Goal: Entertainment & Leisure: Consume media (video, audio)

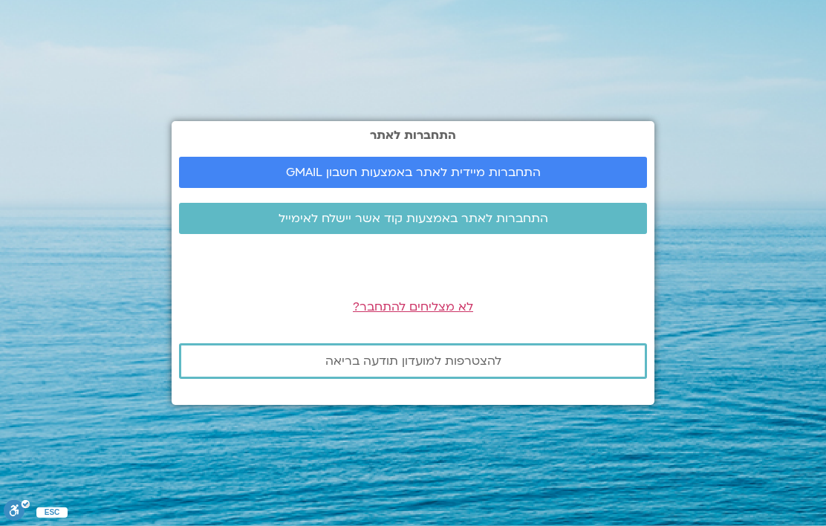
scroll to position [65, 0]
click at [553, 166] on span "התחברות מיידית לאתר באמצעות חשבון GMAIL" at bounding box center [413, 172] width 432 height 13
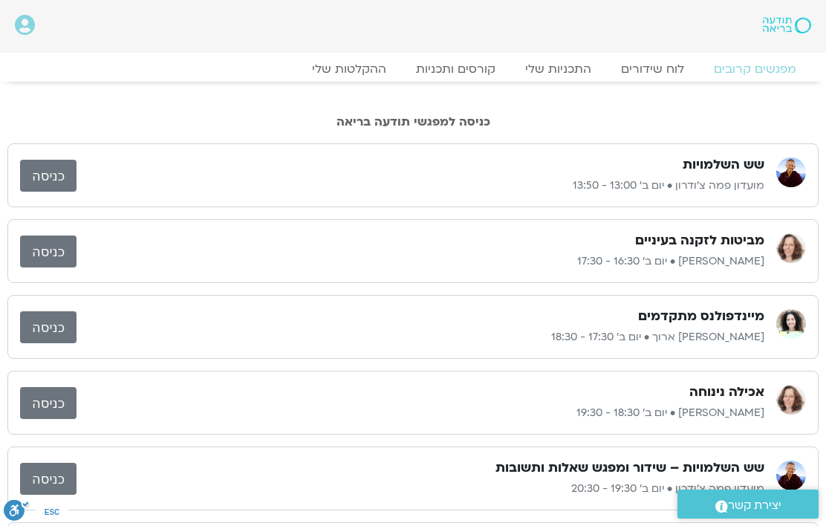
click at [362, 66] on link "ההקלטות שלי" at bounding box center [349, 69] width 104 height 15
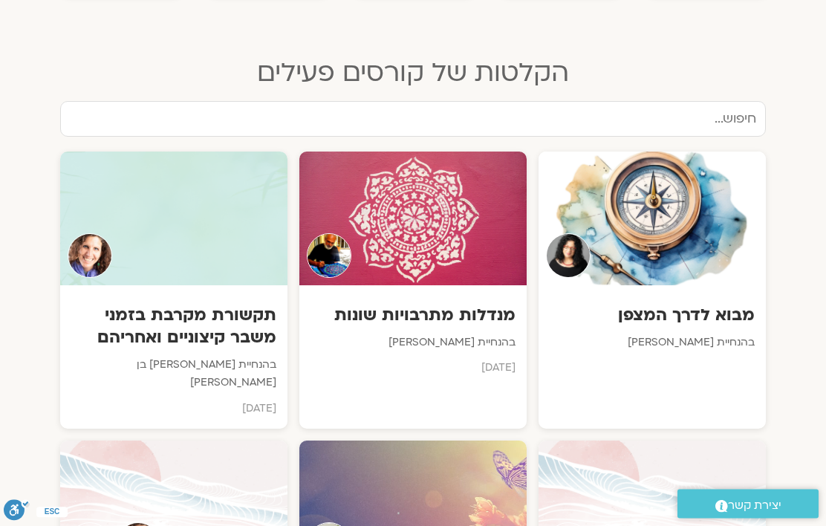
scroll to position [731, 0]
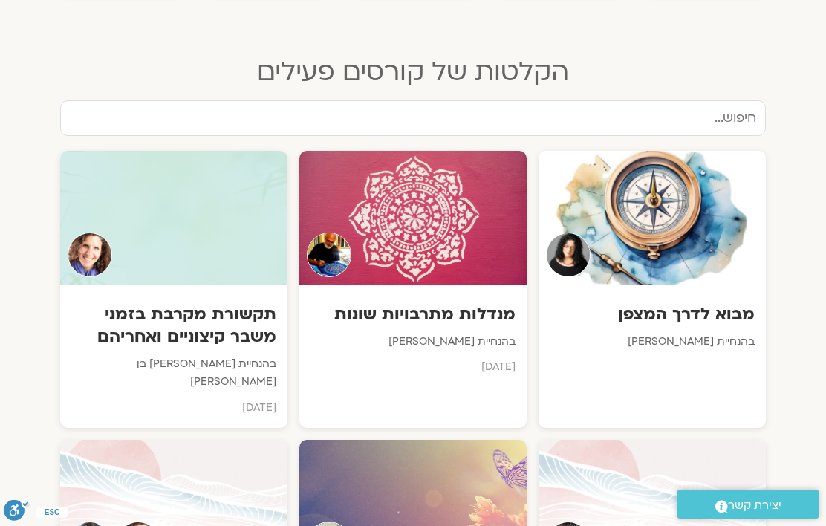
click at [583, 232] on img at bounding box center [568, 254] width 45 height 45
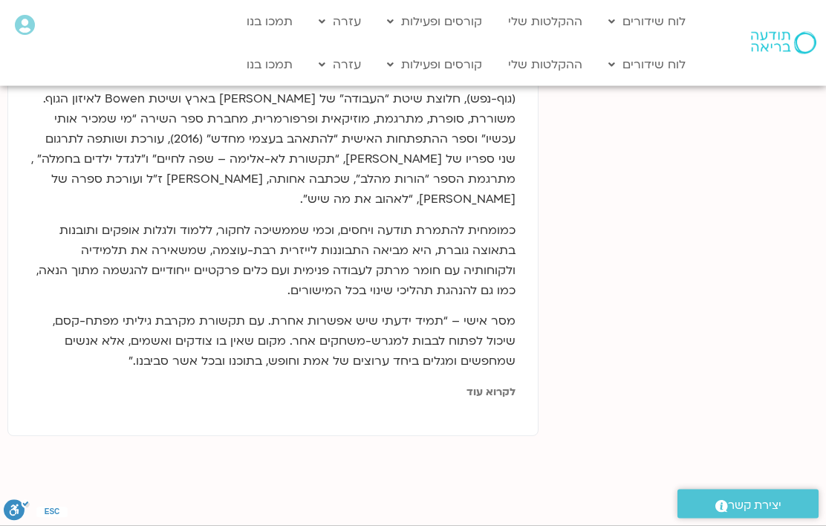
scroll to position [801, 0]
click at [498, 391] on link "לקרוא עוד" at bounding box center [490, 391] width 49 height 14
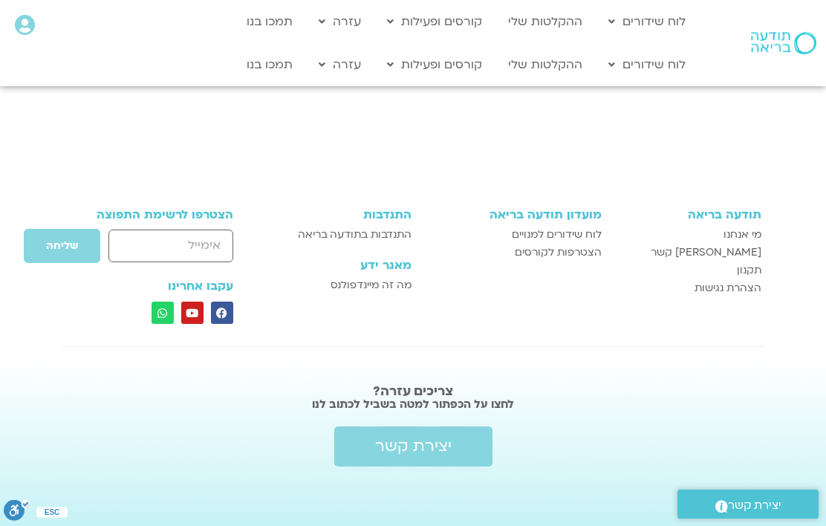
scroll to position [280, 0]
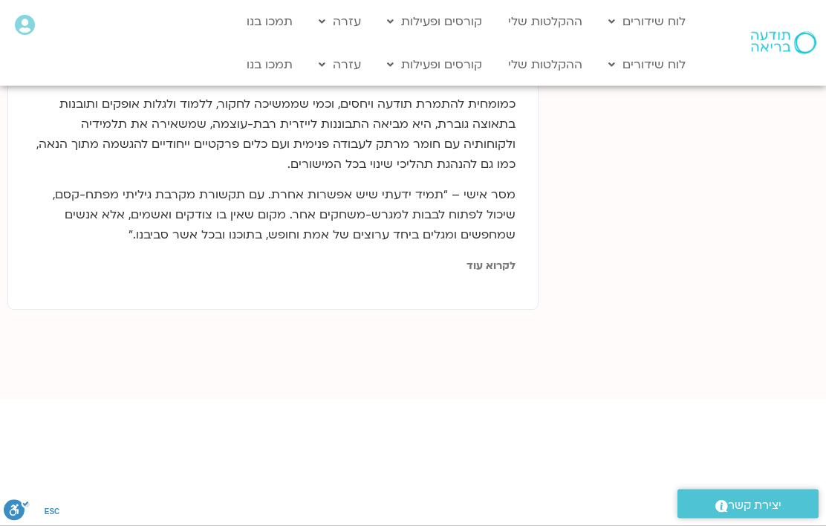
click at [489, 270] on link "לקרוא עוד" at bounding box center [490, 266] width 49 height 14
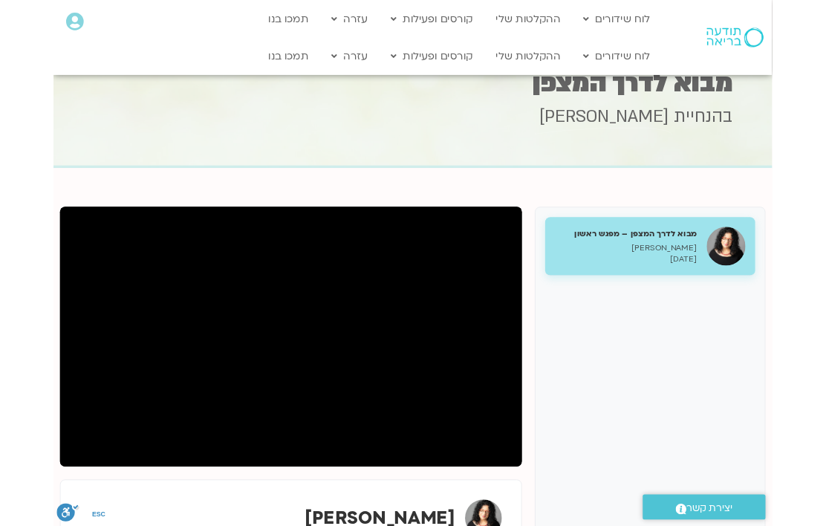
scroll to position [82, 0]
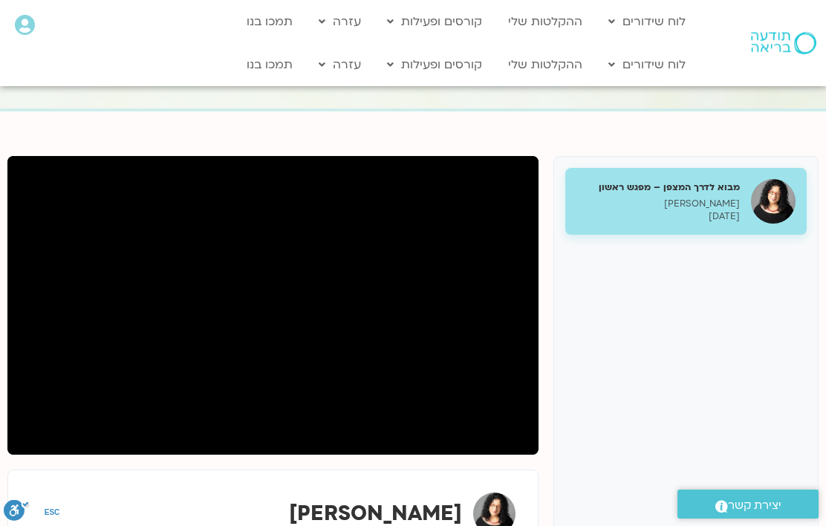
click at [597, 271] on div "מבוא לדרך המצפן – מפגש ראשון ארנינה קשתן 14/08/2025" at bounding box center [685, 416] width 265 height 520
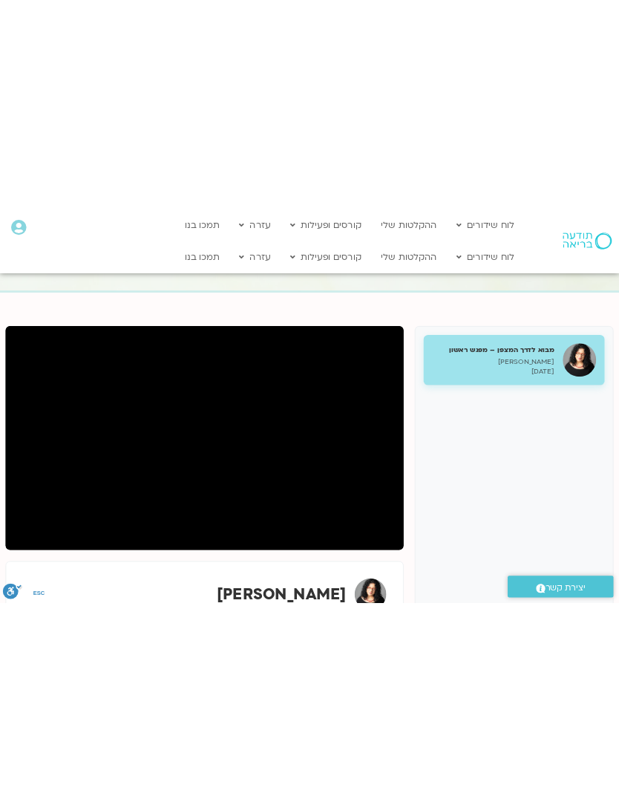
scroll to position [0, 0]
